Goal: Information Seeking & Learning: Learn about a topic

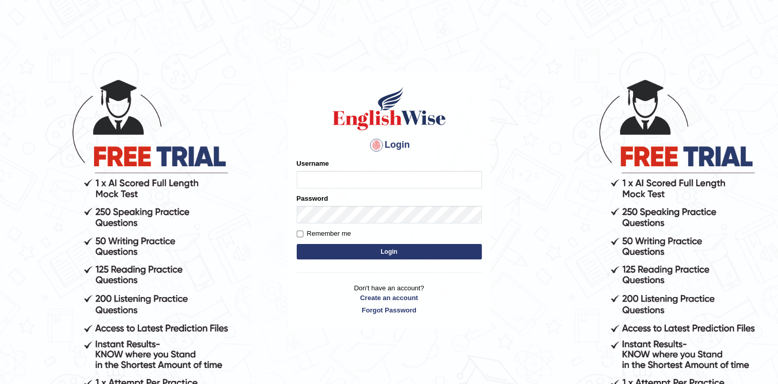
type input "twangdi033"
click at [297, 244] on button "Login" at bounding box center [389, 251] width 185 height 15
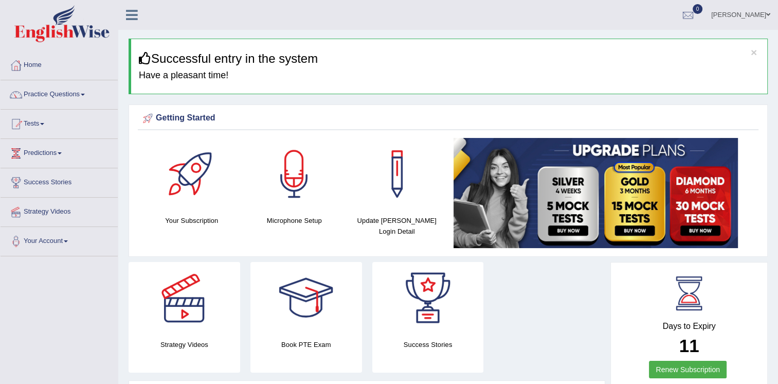
click at [59, 95] on link "Practice Questions" at bounding box center [59, 93] width 117 height 26
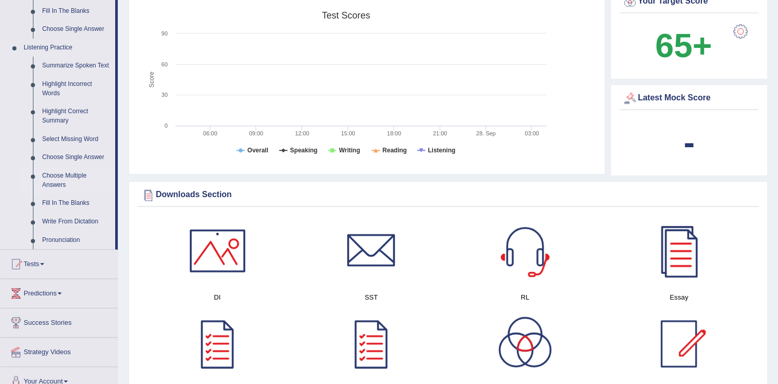
scroll to position [412, 0]
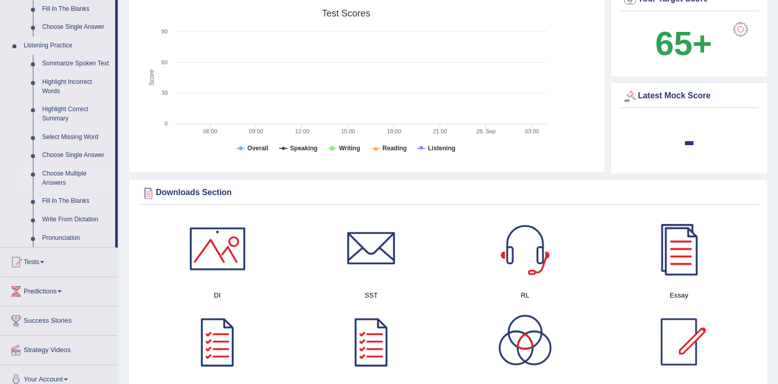
click at [64, 174] on link "Choose Multiple Answers" at bounding box center [77, 178] width 78 height 27
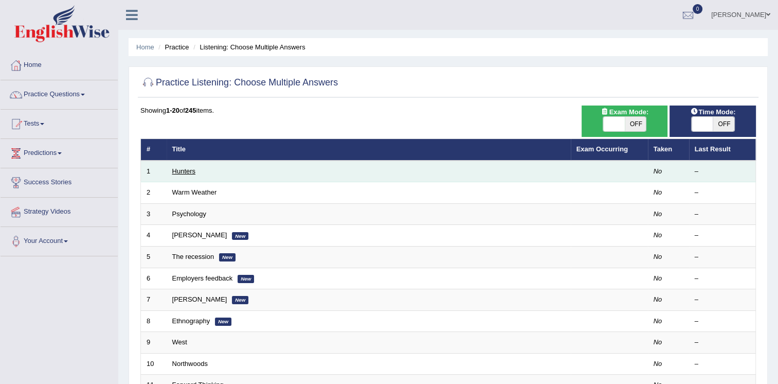
drag, startPoint x: 179, startPoint y: 170, endPoint x: 173, endPoint y: 172, distance: 6.0
click at [173, 172] on link "Hunters" at bounding box center [184, 171] width 24 height 8
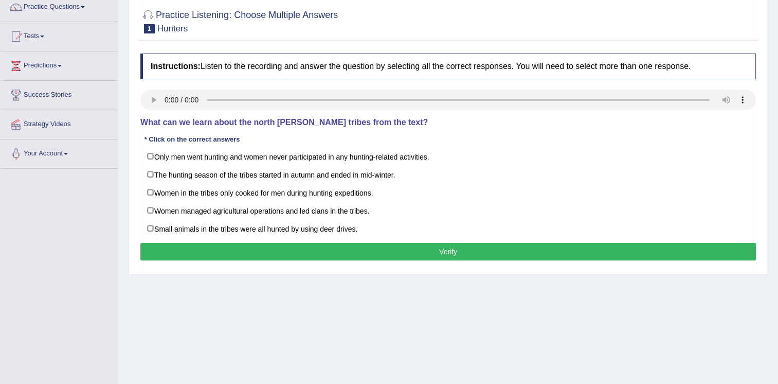
scroll to position [103, 0]
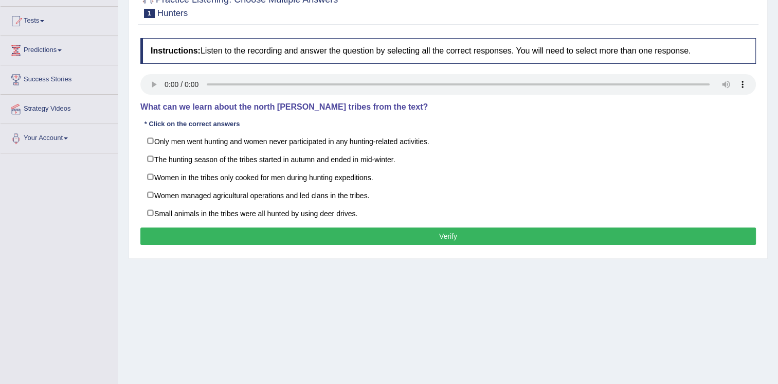
click at [499, 381] on div "Home Practice Listening: Choose Multiple Answers Hunters Next » Report Question…" at bounding box center [448, 154] width 660 height 514
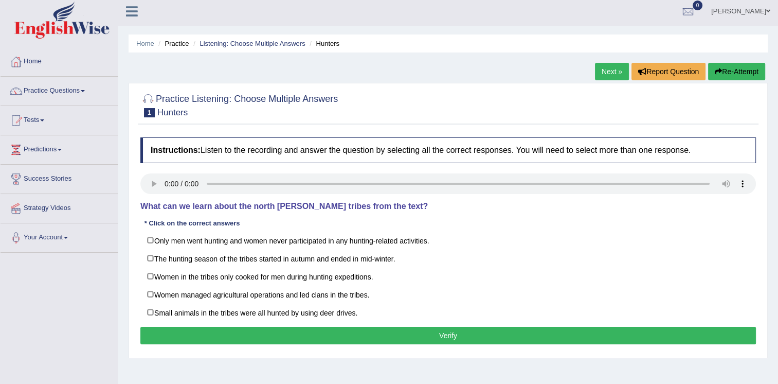
scroll to position [2, 0]
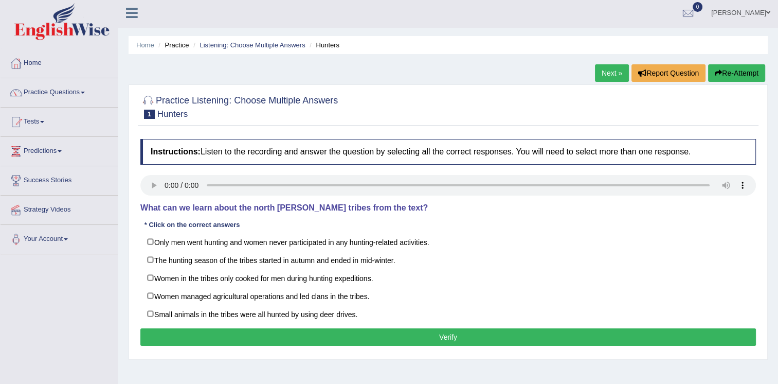
click at [84, 92] on span at bounding box center [83, 93] width 4 height 2
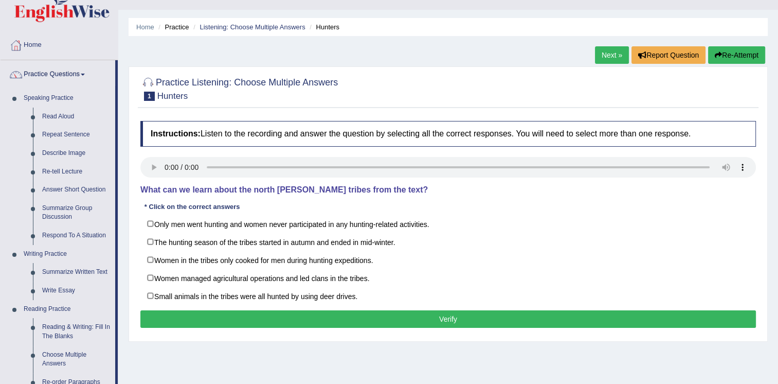
scroll to position [0, 0]
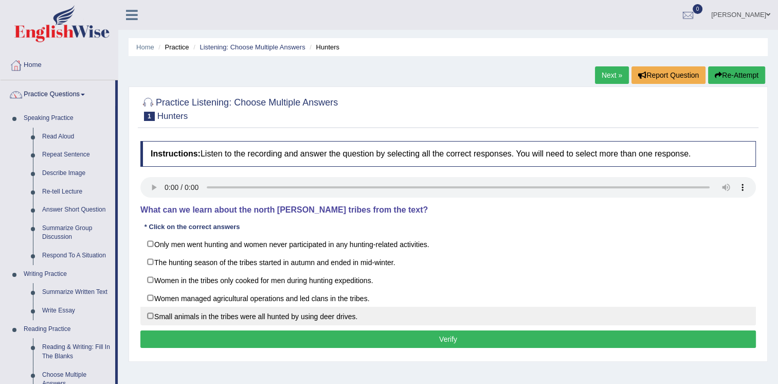
click at [149, 315] on label "Small animals in the tribes were all hunted by using deer drives." at bounding box center [448, 316] width 616 height 19
checkbox input "true"
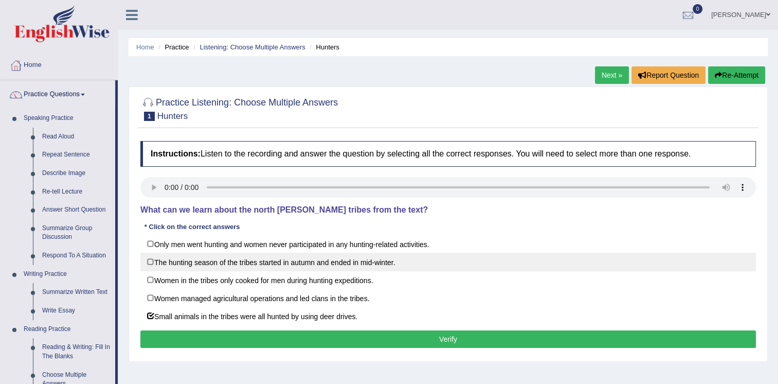
click at [148, 262] on label "The hunting season of the tribes started in autumn and ended in mid-winter." at bounding box center [448, 262] width 616 height 19
checkbox input "true"
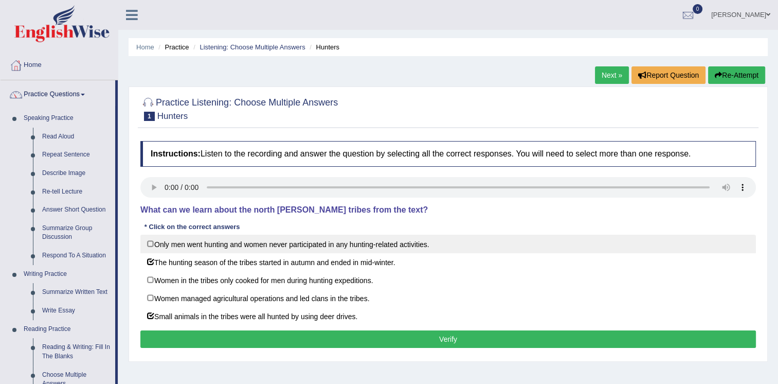
click at [148, 246] on label "Only men went hunting and women never participated in any hunting-related activ…" at bounding box center [448, 244] width 616 height 19
checkbox input "true"
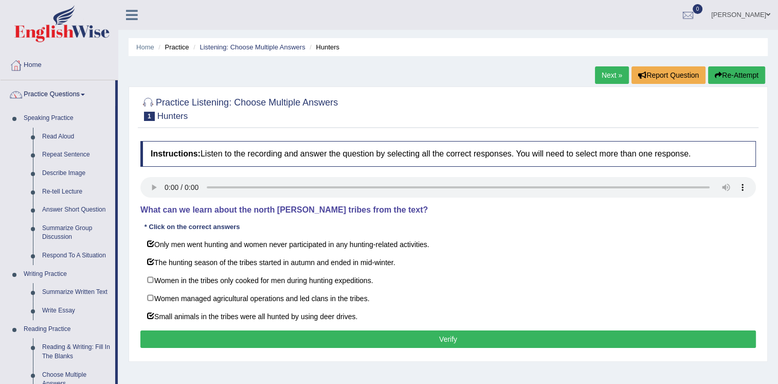
click at [371, 339] on button "Verify" at bounding box center [448, 338] width 616 height 17
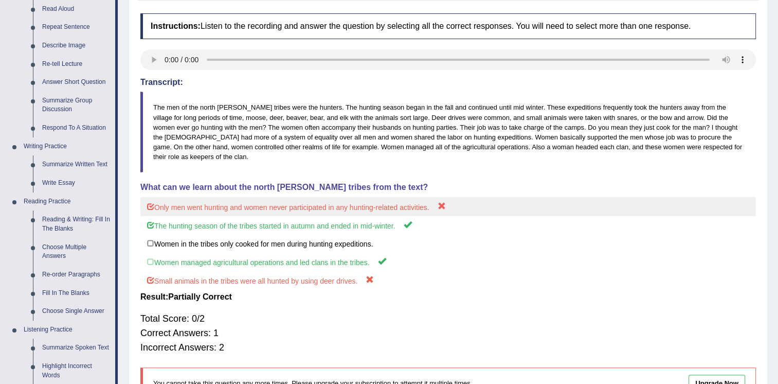
scroll to position [154, 0]
